Goal: Navigation & Orientation: Find specific page/section

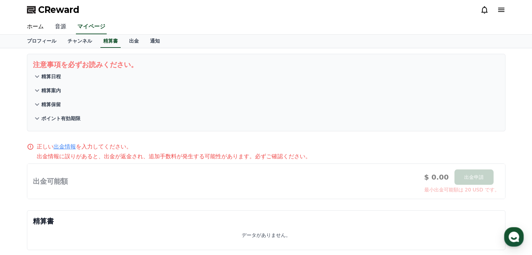
click at [54, 27] on link "音源" at bounding box center [60, 27] width 22 height 15
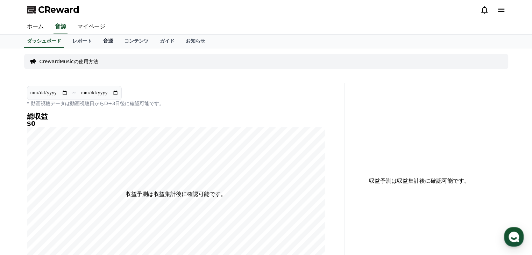
click at [98, 40] on link "音源" at bounding box center [108, 41] width 21 height 13
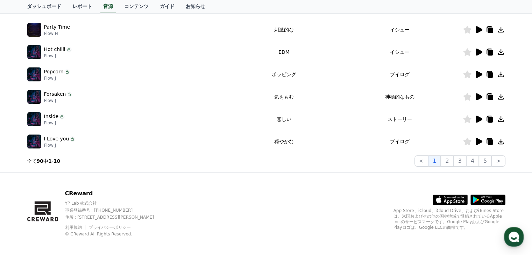
scroll to position [218, 0]
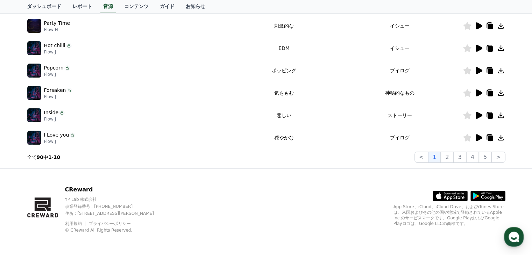
click at [477, 137] on icon at bounding box center [479, 137] width 7 height 7
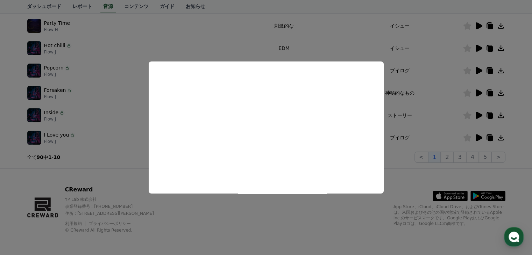
click at [423, 122] on button "close modal" at bounding box center [266, 127] width 532 height 255
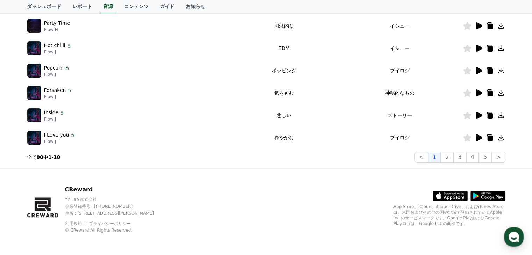
click at [476, 115] on icon at bounding box center [479, 115] width 7 height 7
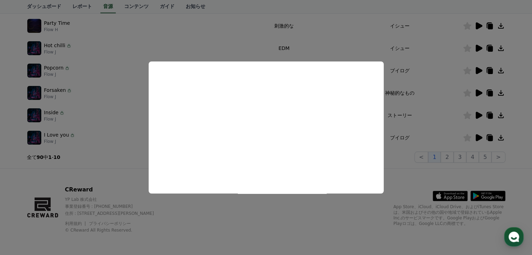
click at [430, 102] on button "close modal" at bounding box center [266, 127] width 532 height 255
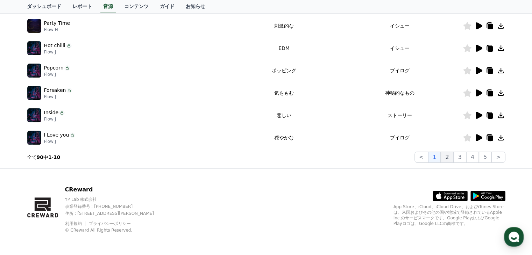
click at [449, 158] on button "2" at bounding box center [447, 157] width 13 height 11
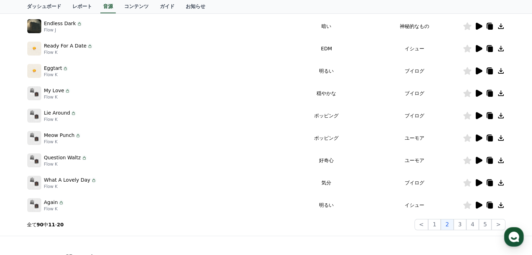
scroll to position [148, 0]
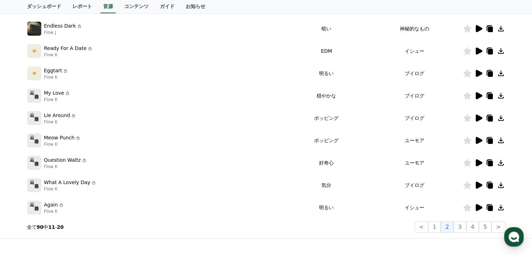
click at [476, 96] on icon at bounding box center [479, 95] width 7 height 7
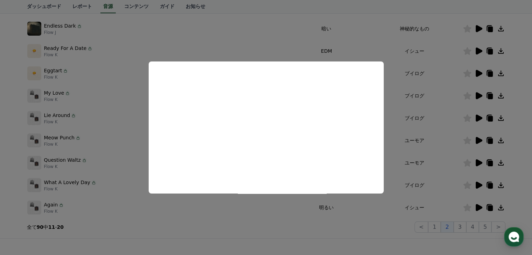
click at [105, 87] on button "close modal" at bounding box center [266, 127] width 532 height 255
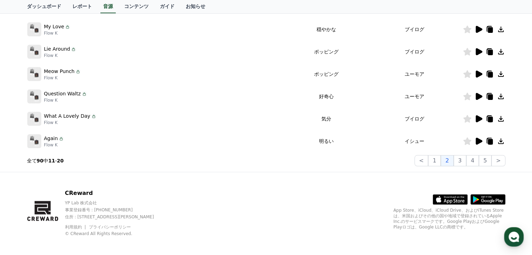
scroll to position [218, 0]
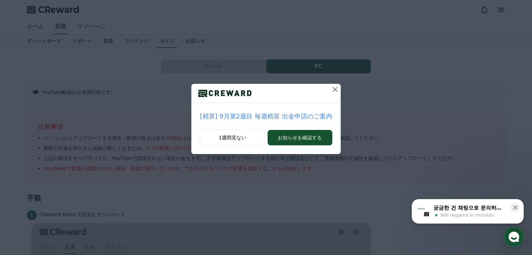
click at [333, 88] on icon at bounding box center [335, 89] width 8 height 8
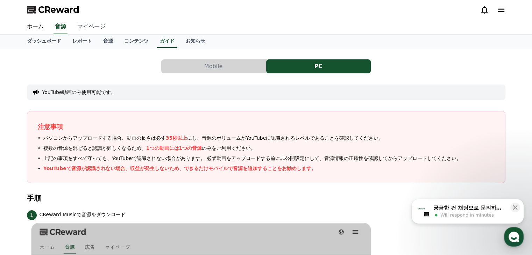
click at [89, 26] on link "マイページ" at bounding box center [91, 27] width 39 height 15
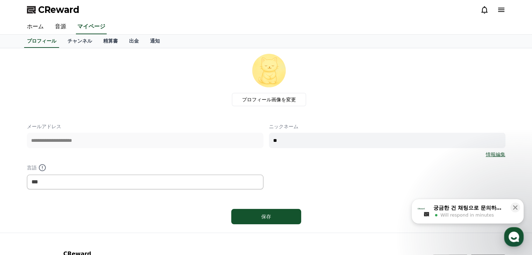
click at [499, 9] on icon at bounding box center [501, 10] width 8 height 8
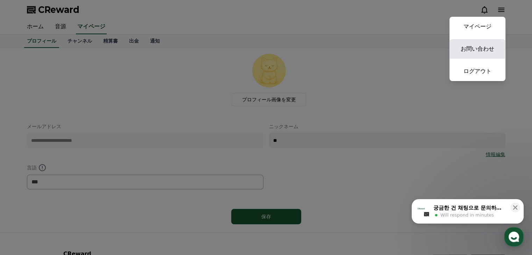
click at [473, 51] on link "お問い合わせ" at bounding box center [477, 49] width 56 height 20
